Goal: Information Seeking & Learning: Understand process/instructions

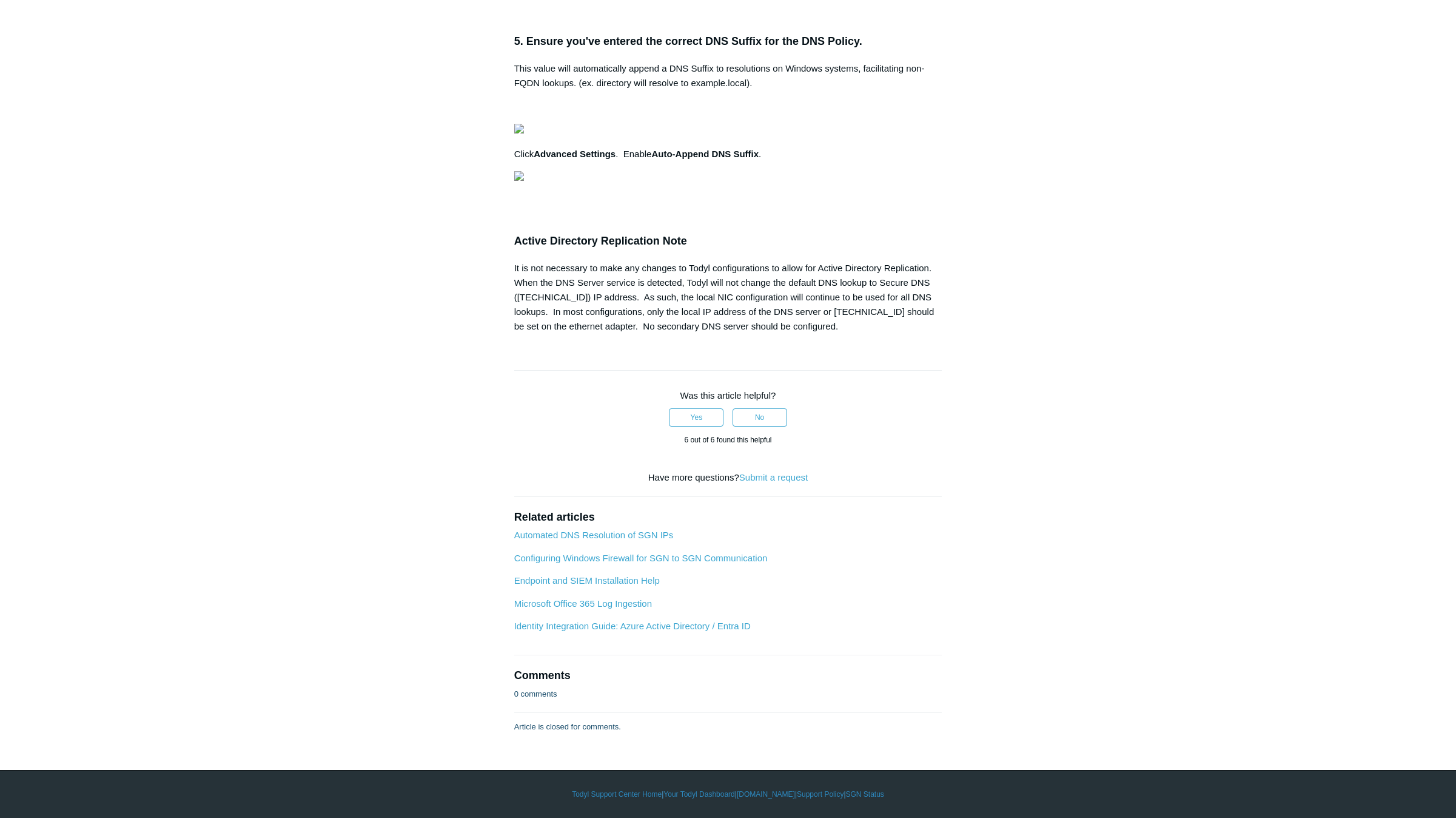
scroll to position [1092, 0]
drag, startPoint x: 662, startPoint y: 393, endPoint x: 699, endPoint y: 392, distance: 37.0
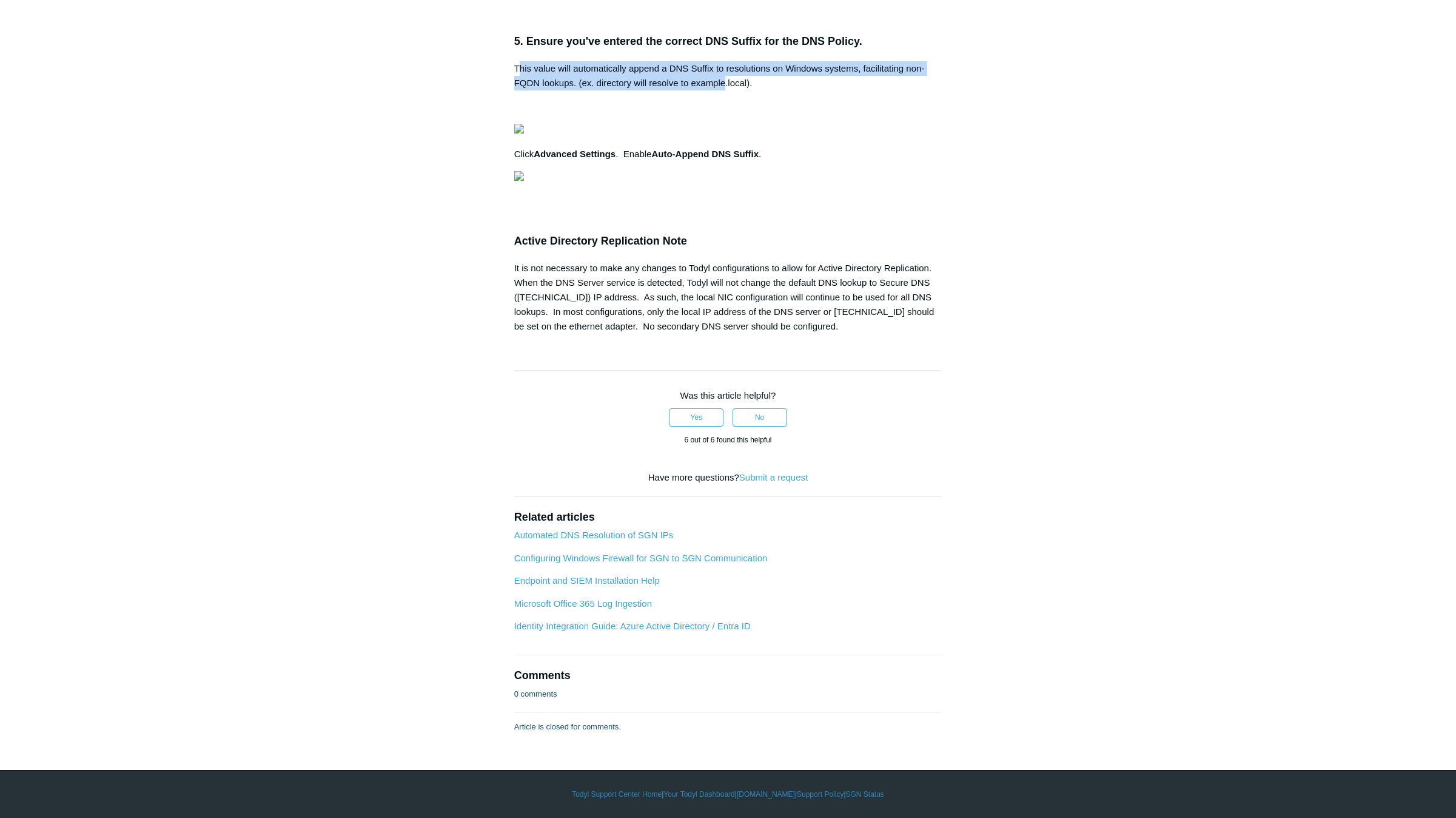
drag, startPoint x: 517, startPoint y: 395, endPoint x: 730, endPoint y: 412, distance: 213.7
click at [730, 90] on p "This value will automatically append a DNS Suffix to resolutions on Windows sys…" at bounding box center [728, 76] width 428 height 29
drag, startPoint x: 730, startPoint y: 412, endPoint x: 760, endPoint y: 420, distance: 31.0
drag, startPoint x: 753, startPoint y: 413, endPoint x: 486, endPoint y: 383, distance: 268.7
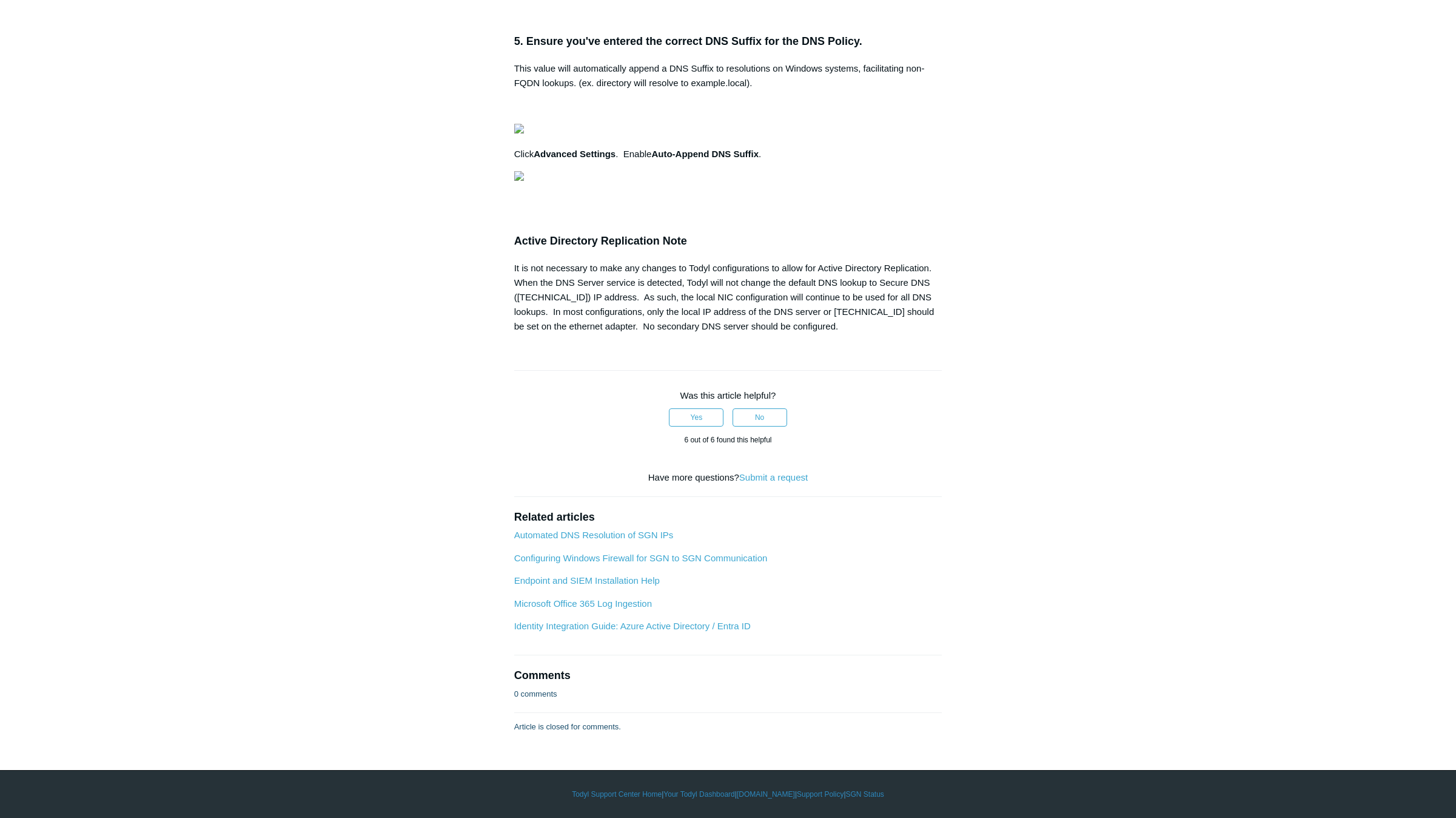
drag, startPoint x: 486, startPoint y: 383, endPoint x: 748, endPoint y: 420, distance: 264.6
click at [688, 209] on p at bounding box center [728, 202] width 428 height 14
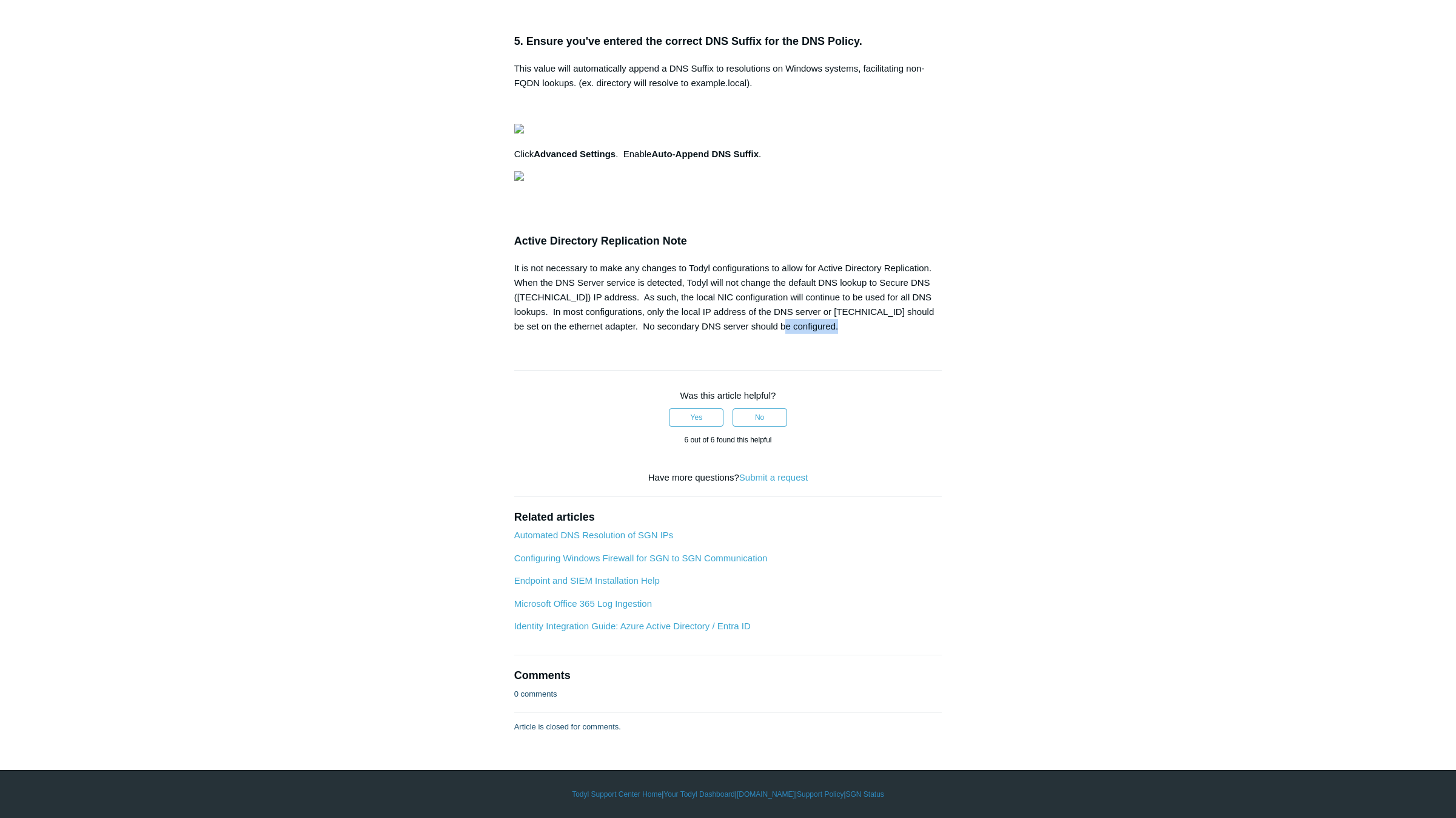
drag, startPoint x: 800, startPoint y: 658, endPoint x: 769, endPoint y: 646, distance: 33.2
drag, startPoint x: 769, startPoint y: 646, endPoint x: 796, endPoint y: 652, distance: 27.7
click at [796, 334] on div "It is not necessary to make any changes to Todyl configurations to allow for Ac…" at bounding box center [728, 297] width 428 height 73
click at [792, 334] on div "It is not necessary to make any changes to Todyl configurations to allow for Ac…" at bounding box center [728, 297] width 428 height 73
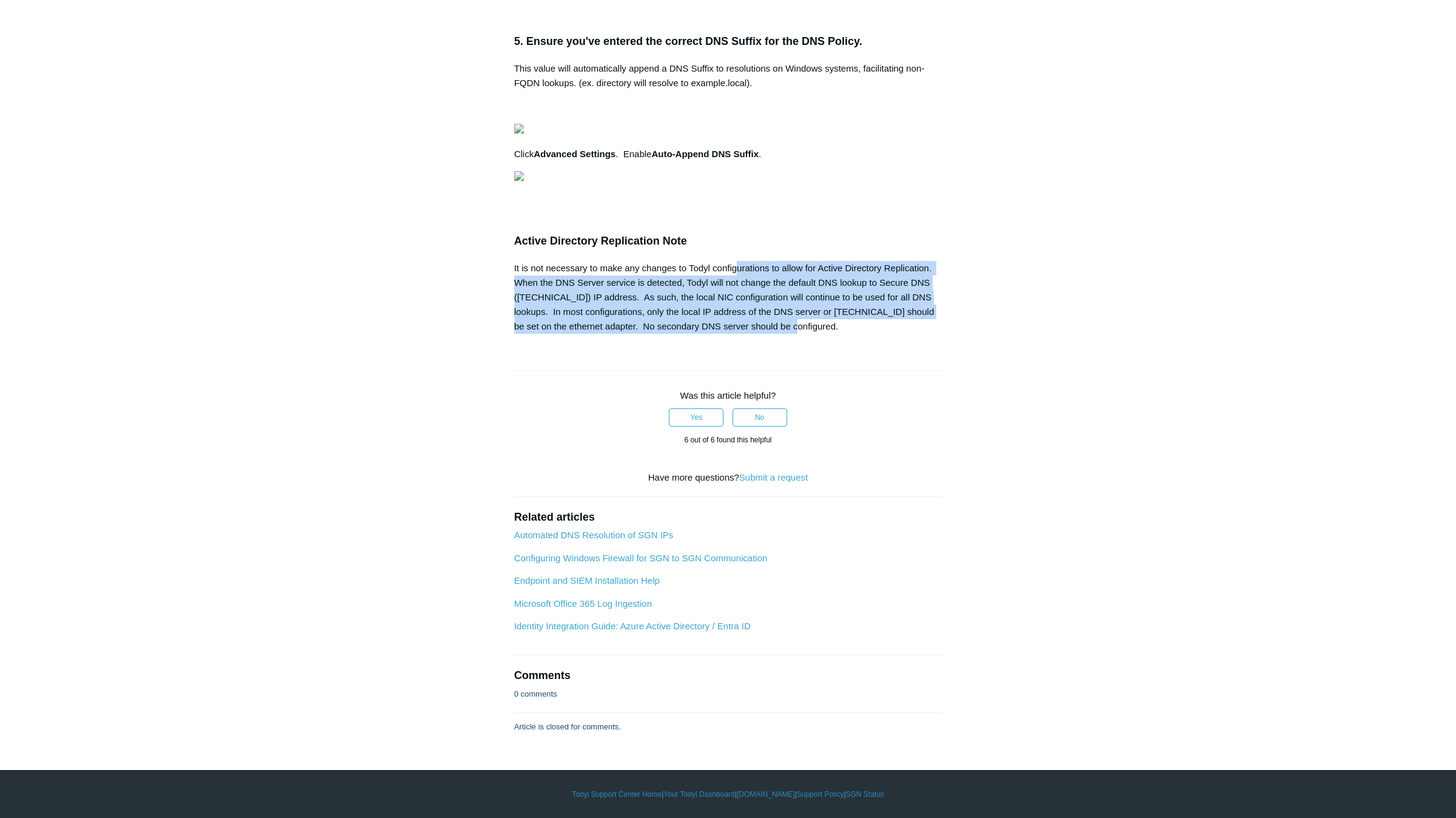
drag, startPoint x: 783, startPoint y: 651, endPoint x: 738, endPoint y: 589, distance: 76.6
click at [738, 334] on div "It is not necessary to make any changes to Todyl configurations to allow for Ac…" at bounding box center [728, 297] width 428 height 73
drag, startPoint x: 738, startPoint y: 589, endPoint x: 749, endPoint y: 599, distance: 14.9
click at [750, 334] on div "It is not necessary to make any changes to Todyl configurations to allow for Ac…" at bounding box center [728, 297] width 428 height 73
drag, startPoint x: 784, startPoint y: 653, endPoint x: 794, endPoint y: 598, distance: 55.9
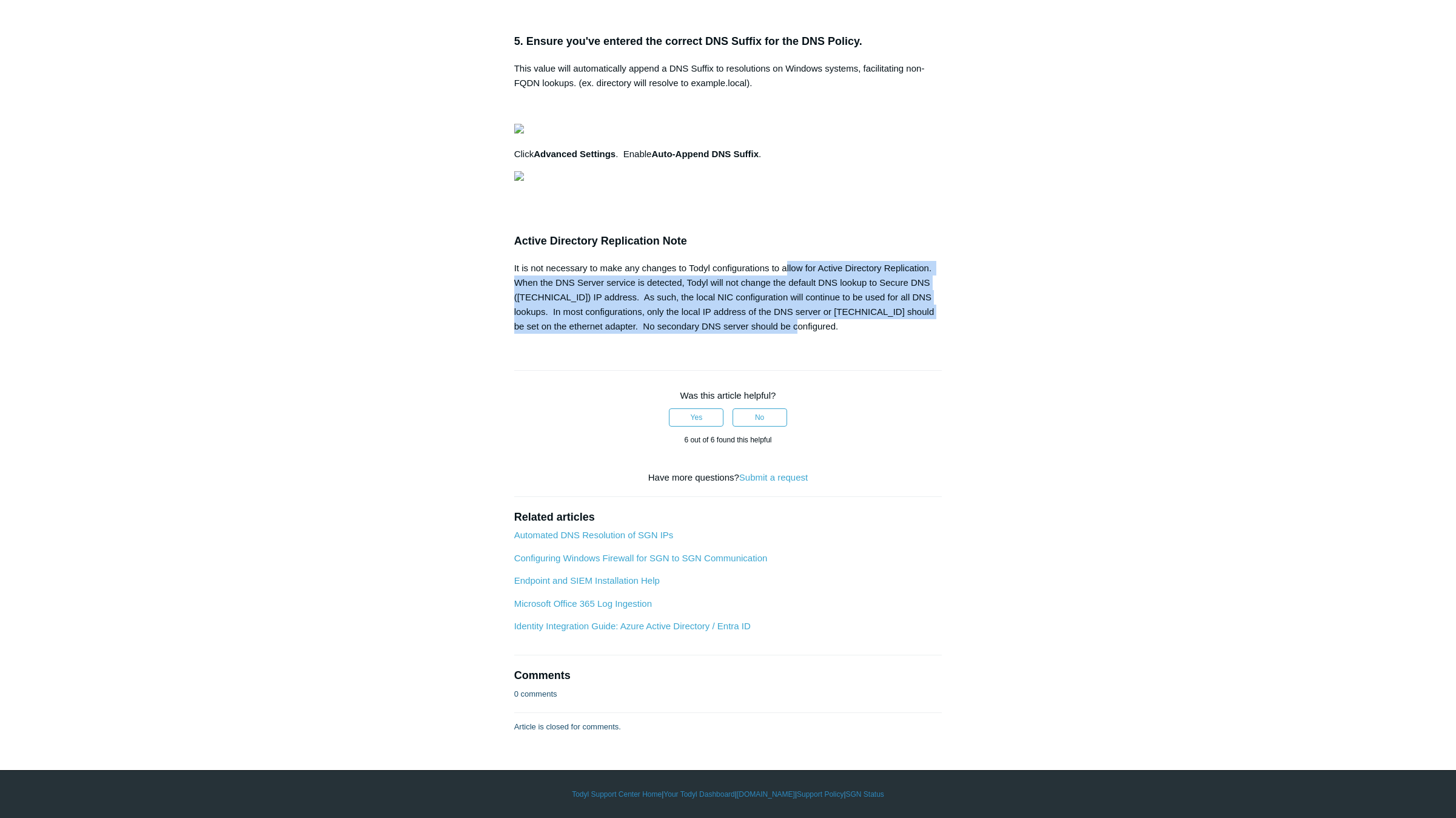
click at [794, 334] on div "It is not necessary to make any changes to Todyl configurations to allow for Ac…" at bounding box center [728, 297] width 428 height 73
drag, startPoint x: 794, startPoint y: 598, endPoint x: 812, endPoint y: 607, distance: 20.1
click at [812, 334] on div "It is not necessary to make any changes to Todyl configurations to allow for Ac…" at bounding box center [728, 297] width 428 height 73
drag, startPoint x: 781, startPoint y: 652, endPoint x: 516, endPoint y: 598, distance: 270.4
click at [516, 334] on div "It is not necessary to make any changes to Todyl configurations to allow for Ac…" at bounding box center [728, 297] width 428 height 73
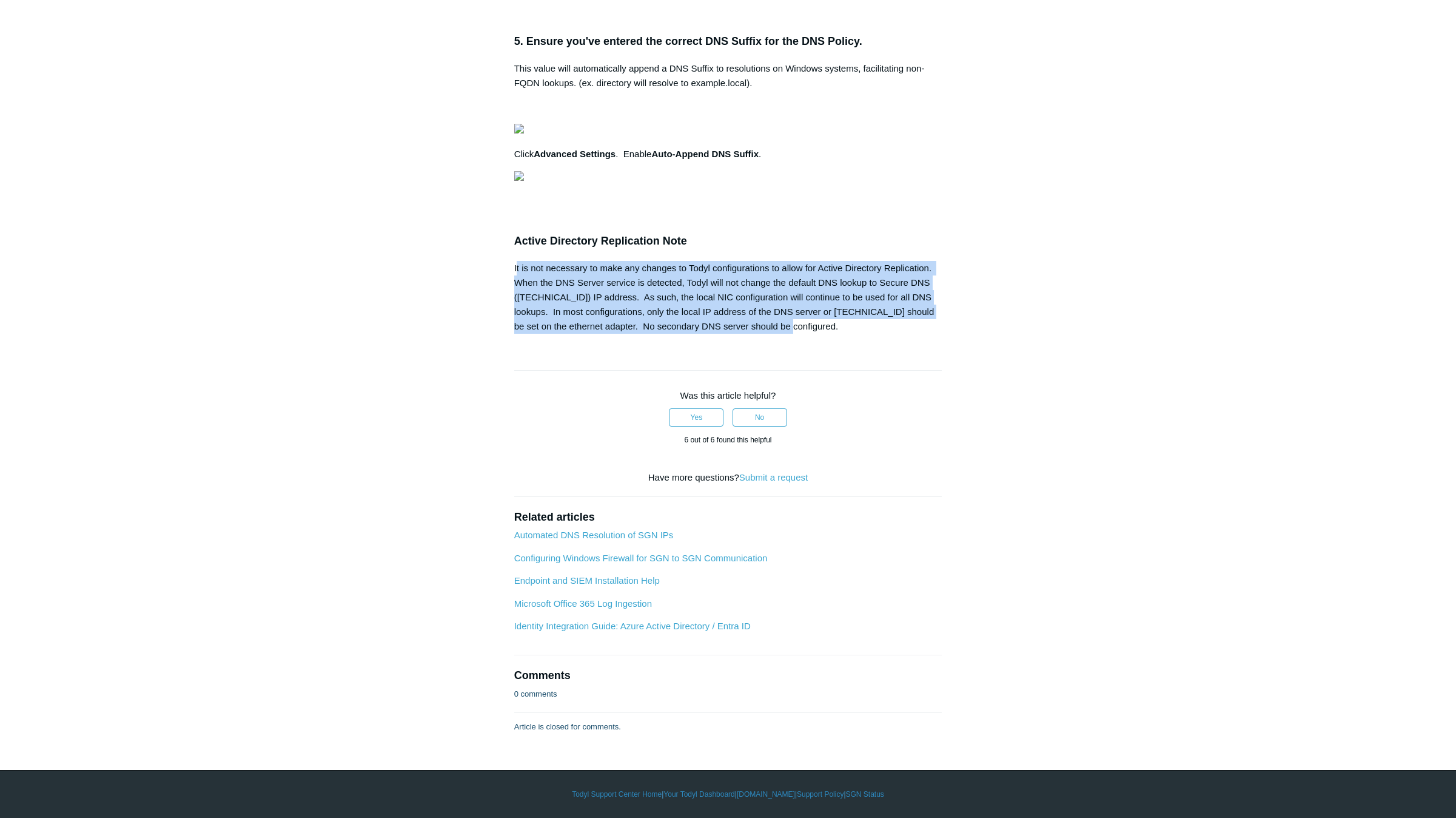
click at [516, 334] on div "It is not necessary to make any changes to Todyl configurations to allow for Ac…" at bounding box center [728, 297] width 428 height 73
drag, startPoint x: 784, startPoint y: 653, endPoint x: 681, endPoint y: 615, distance: 109.8
click at [681, 334] on div "It is not necessary to make any changes to Todyl configurations to allow for Ac…" at bounding box center [728, 297] width 428 height 73
drag, startPoint x: 681, startPoint y: 615, endPoint x: 695, endPoint y: 620, distance: 14.9
click at [695, 334] on div "It is not necessary to make any changes to Todyl configurations to allow for Ac…" at bounding box center [728, 297] width 428 height 73
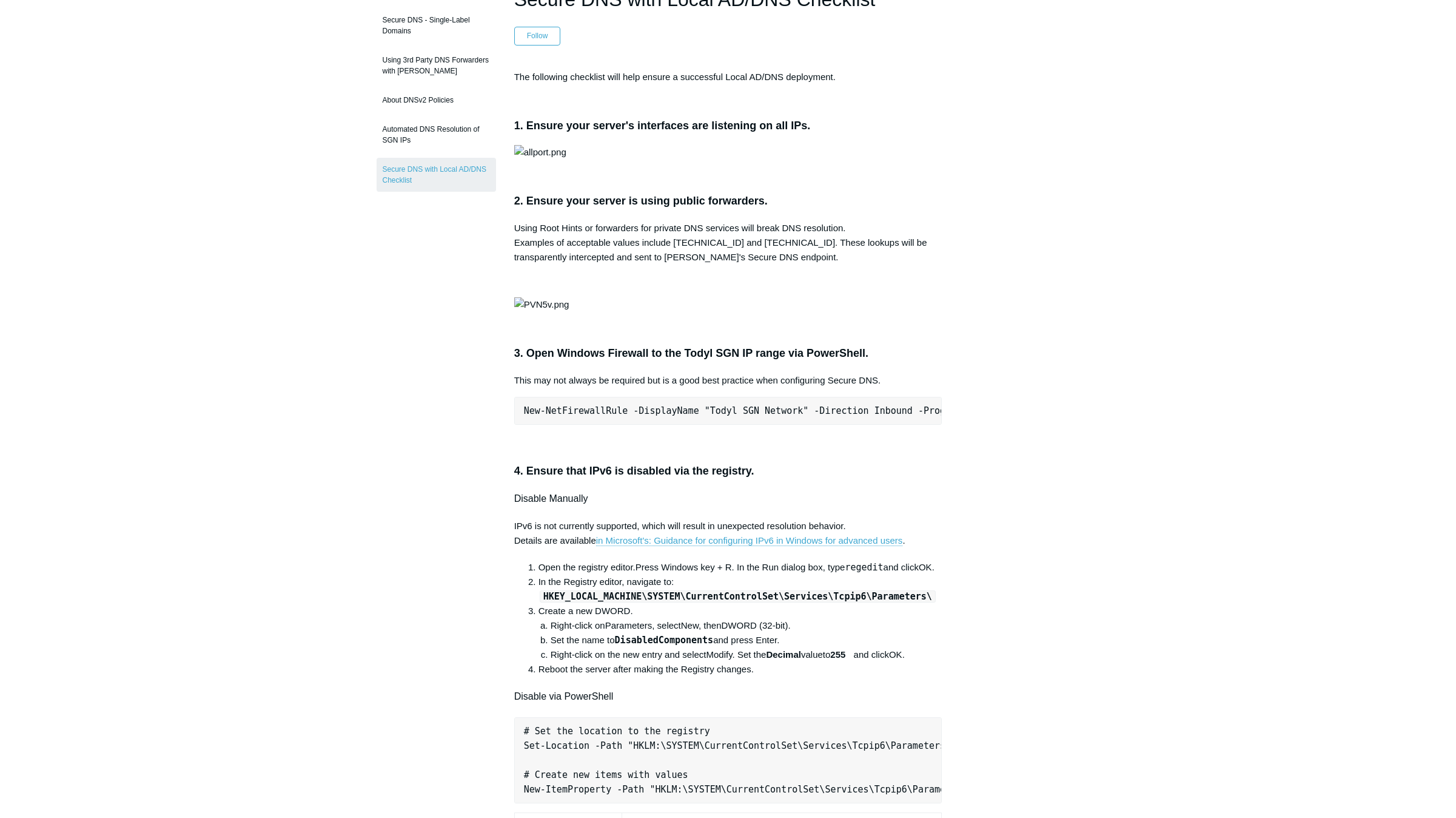
scroll to position [0, 0]
